Goal: Find specific page/section: Find specific page/section

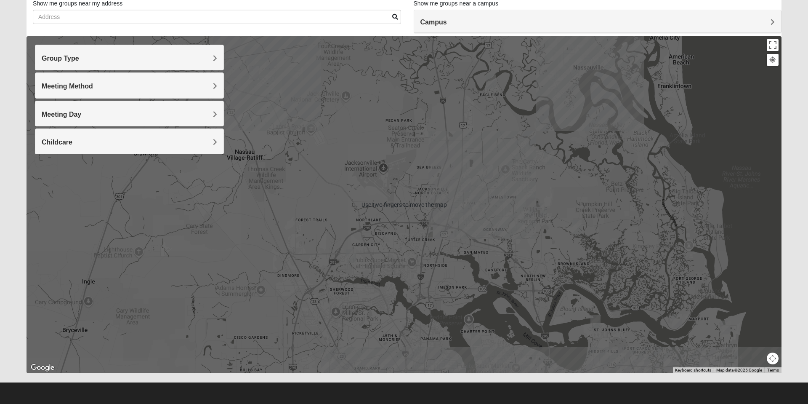
scroll to position [60, 0]
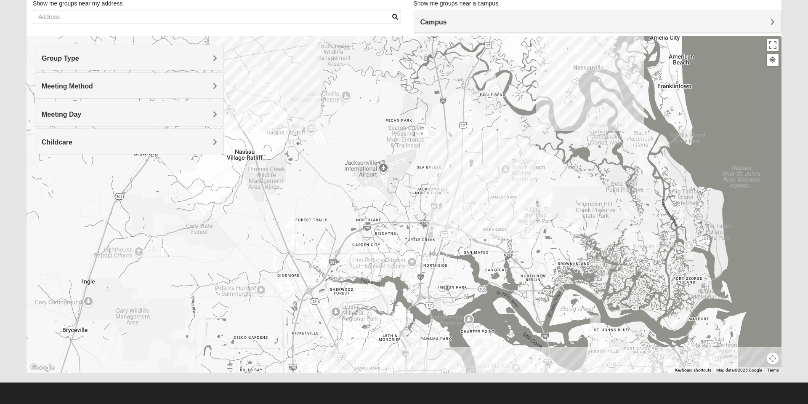
click at [773, 360] on button "Map camera controls" at bounding box center [773, 358] width 12 height 12
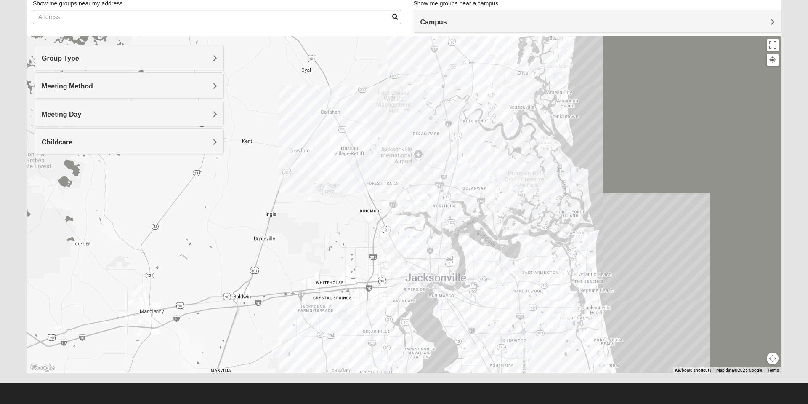
click at [503, 269] on img "Arlington" at bounding box center [503, 269] width 22 height 27
click at [533, 226] on button "Close" at bounding box center [543, 232] width 20 height 20
click at [570, 299] on img "San Pablo" at bounding box center [570, 302] width 22 height 27
click at [330, 104] on img "Mens Burt 32011" at bounding box center [334, 102] width 17 height 21
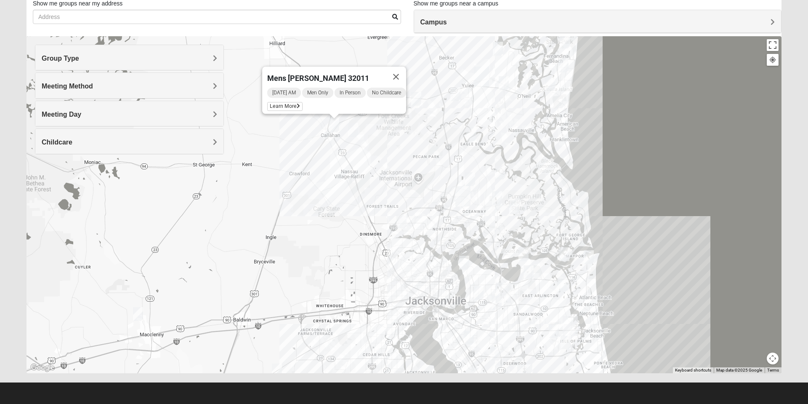
click at [288, 103] on span "Learn More" at bounding box center [284, 106] width 35 height 9
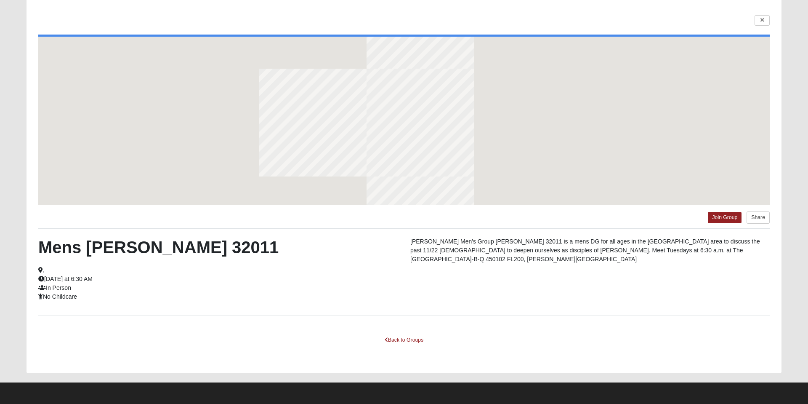
scroll to position [23, 0]
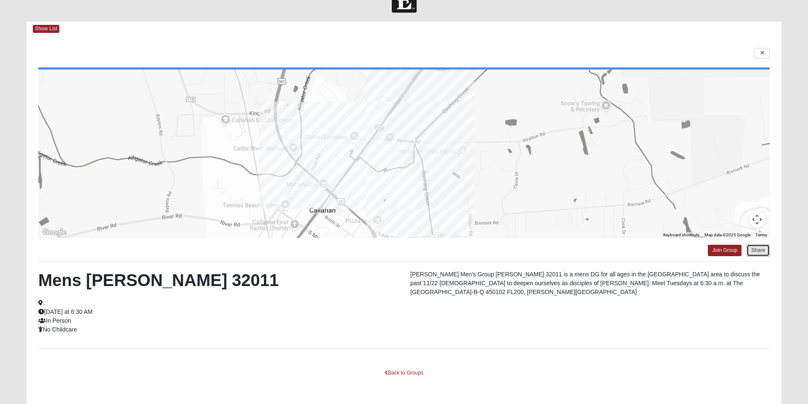
click at [758, 250] on button "Share" at bounding box center [758, 250] width 23 height 12
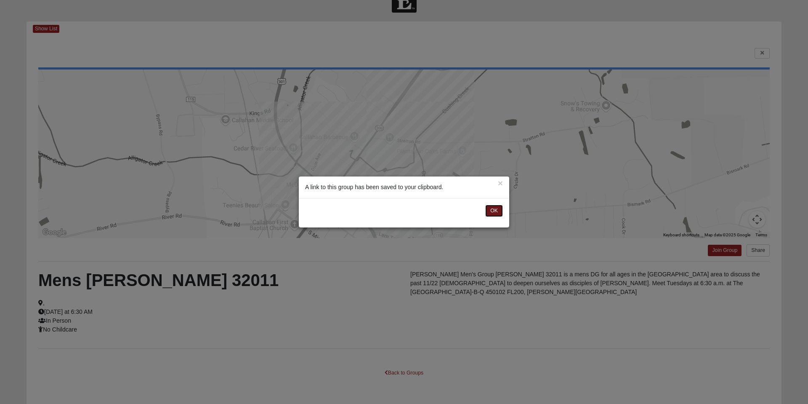
click at [491, 209] on button "OK" at bounding box center [494, 211] width 18 height 12
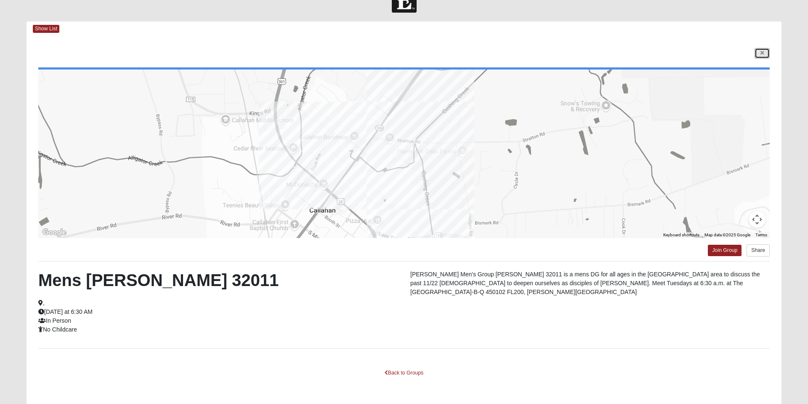
click at [761, 54] on icon at bounding box center [762, 53] width 3 height 5
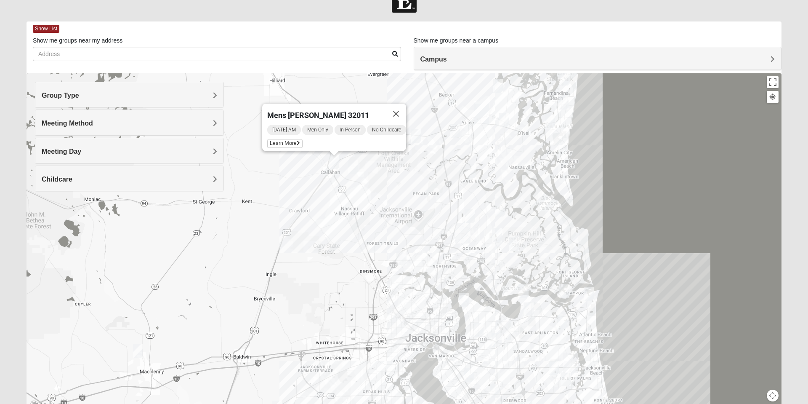
click at [357, 163] on img "Mixed Raines 32011" at bounding box center [353, 167] width 17 height 21
click at [295, 144] on span "Learn More" at bounding box center [300, 148] width 35 height 9
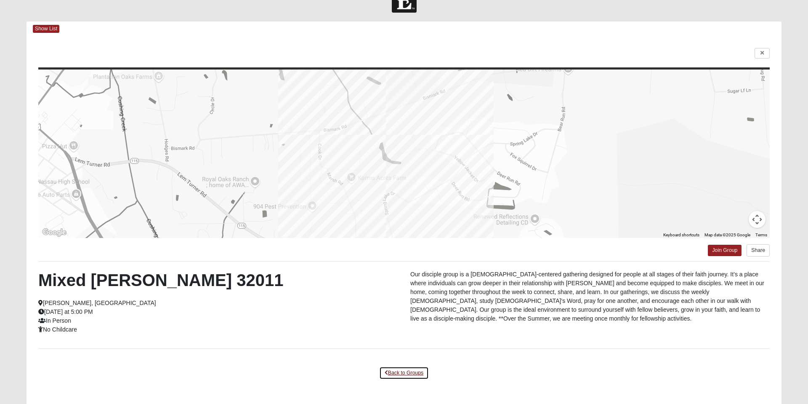
click at [406, 371] on link "Back to Groups" at bounding box center [404, 372] width 50 height 13
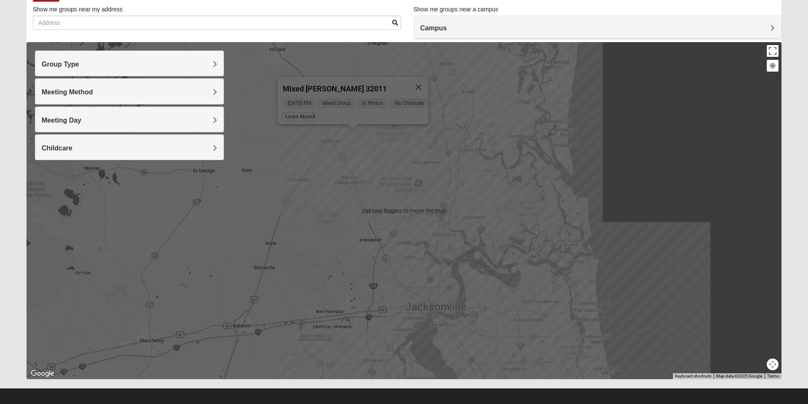
scroll to position [60, 0]
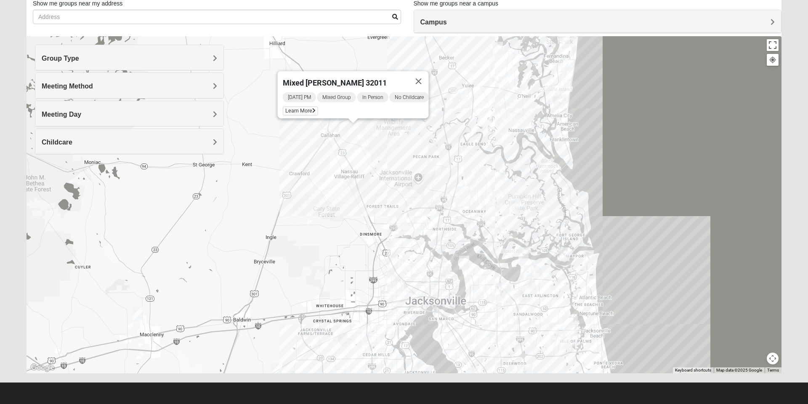
click at [364, 154] on div "Mixed [PERSON_NAME] 32011 [DATE] PM Mixed Group In Person No Childcare Learn Mo…" at bounding box center [404, 204] width 755 height 337
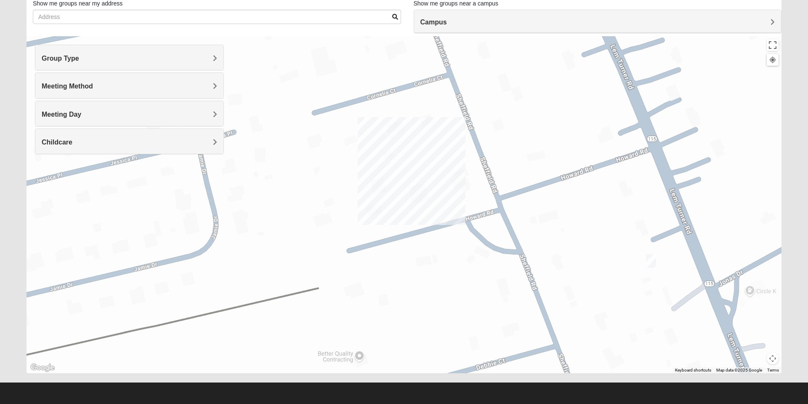
click at [209, 55] on h4 "Group Type" at bounding box center [130, 58] width 176 height 8
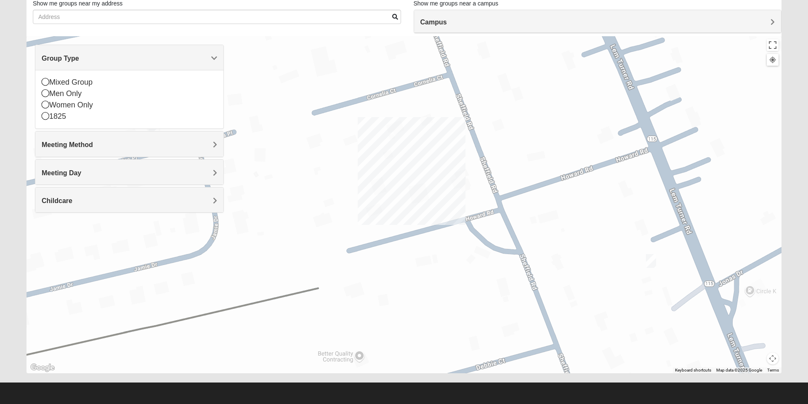
click at [210, 51] on div "Group Type" at bounding box center [129, 57] width 188 height 25
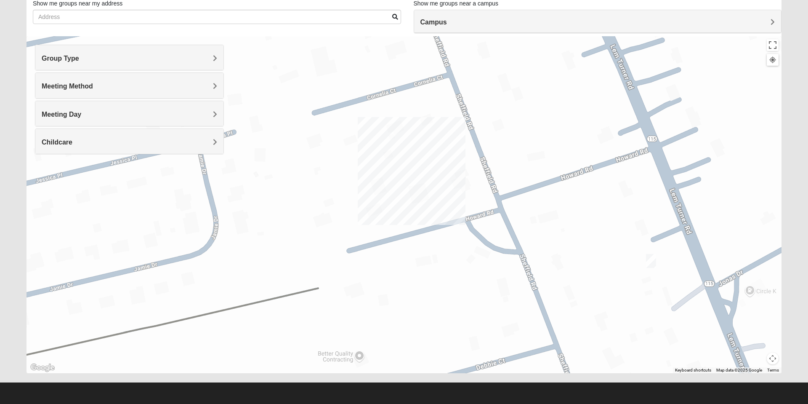
click at [769, 66] on div at bounding box center [774, 60] width 15 height 13
click at [769, 61] on div at bounding box center [773, 60] width 8 height 8
click at [775, 26] on div "Campus" at bounding box center [597, 21] width 367 height 23
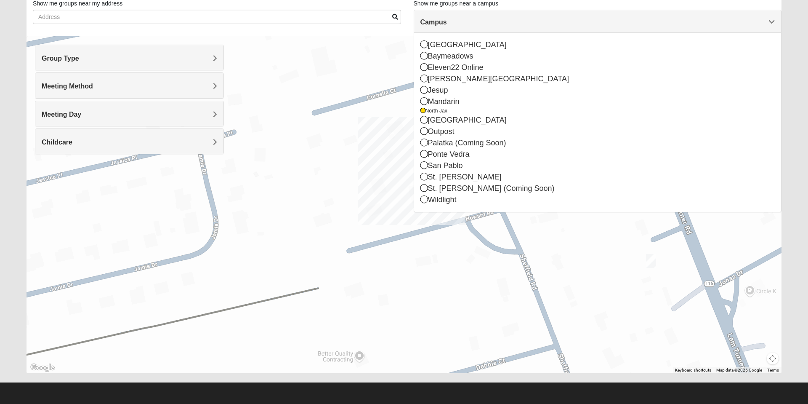
click at [450, 226] on div "Mixed [PERSON_NAME] 32011 [DATE] PM Mixed Group In Person No Childcare Learn Mo…" at bounding box center [404, 204] width 755 height 337
click at [439, 224] on div "Mixed [PERSON_NAME] 32011 [DATE] PM Mixed Group In Person No Childcare Learn Mo…" at bounding box center [404, 204] width 755 height 337
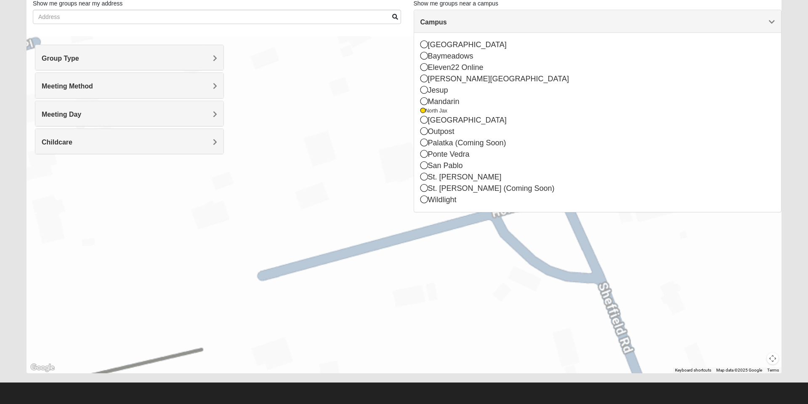
click at [430, 212] on div "Campus [GEOGRAPHIC_DATA] [GEOGRAPHIC_DATA] Eleven22 Online [PERSON_NAME][GEOGRA…" at bounding box center [598, 111] width 368 height 202
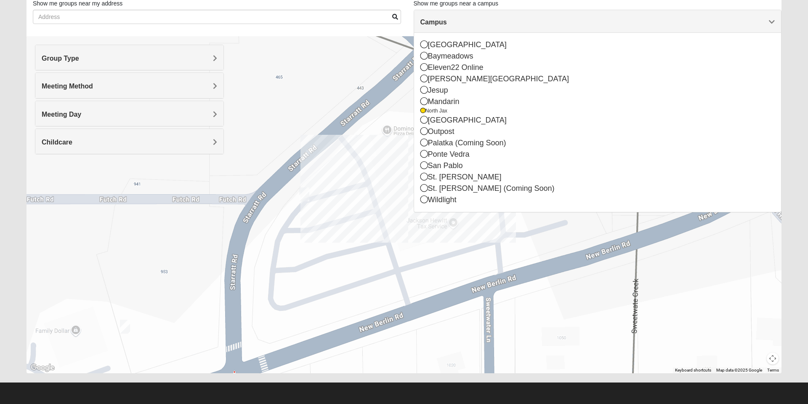
click at [422, 200] on icon at bounding box center [424, 199] width 8 height 8
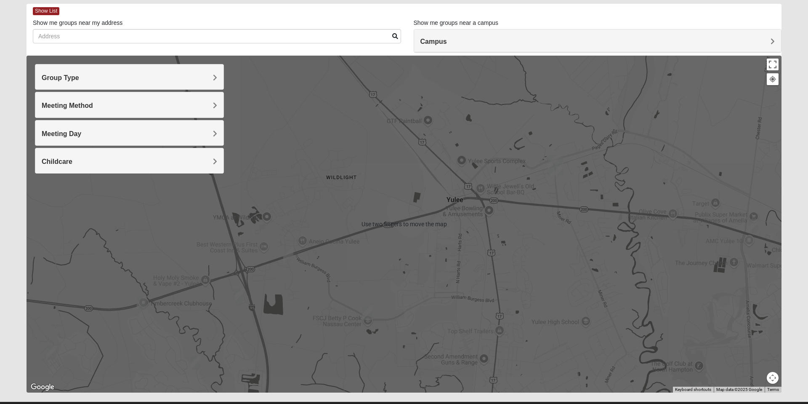
scroll to position [40, 0]
